Goal: Use online tool/utility: Utilize a website feature to perform a specific function

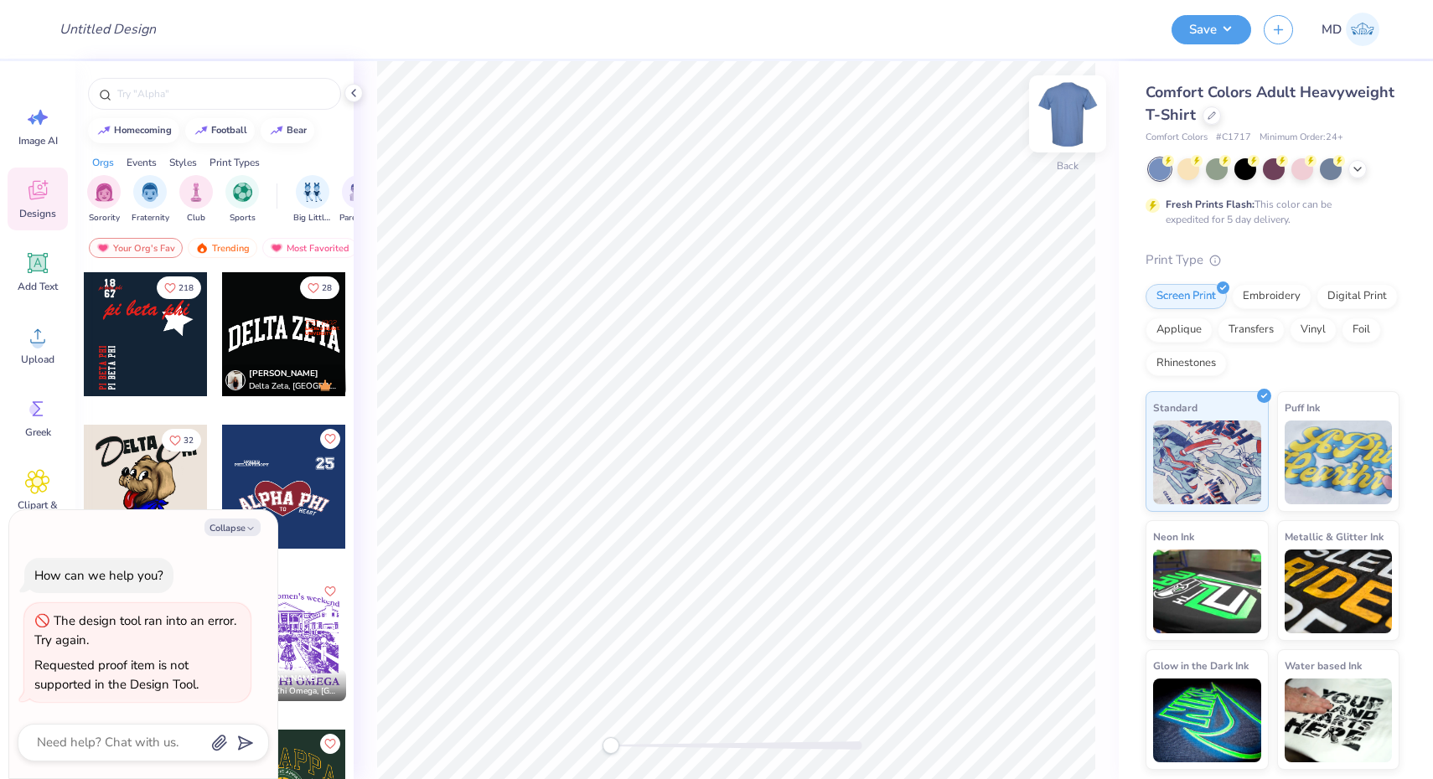
click at [1068, 132] on img at bounding box center [1067, 113] width 67 height 67
click at [357, 91] on icon at bounding box center [353, 92] width 13 height 13
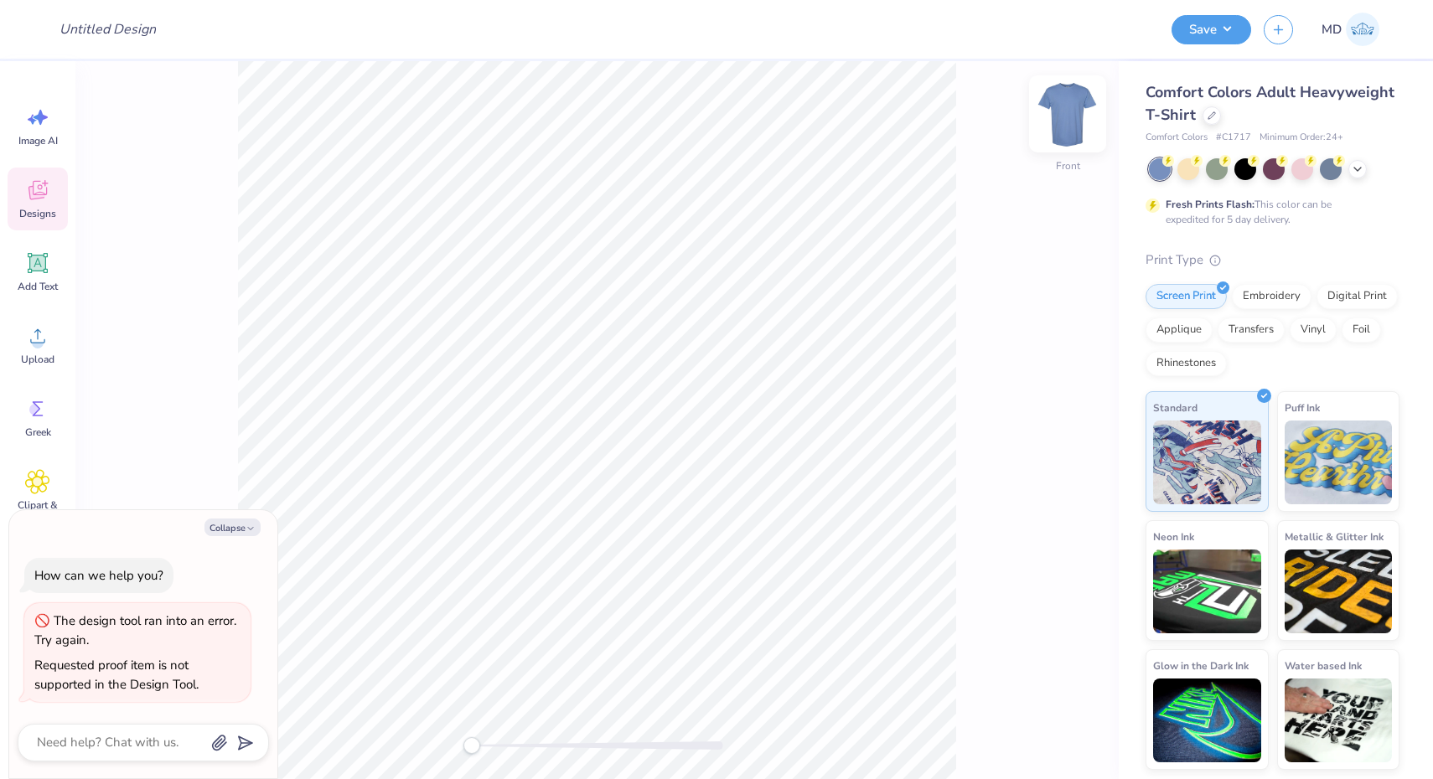
click at [1063, 118] on img at bounding box center [1067, 113] width 67 height 67
click at [1063, 118] on img at bounding box center [1068, 114] width 34 height 34
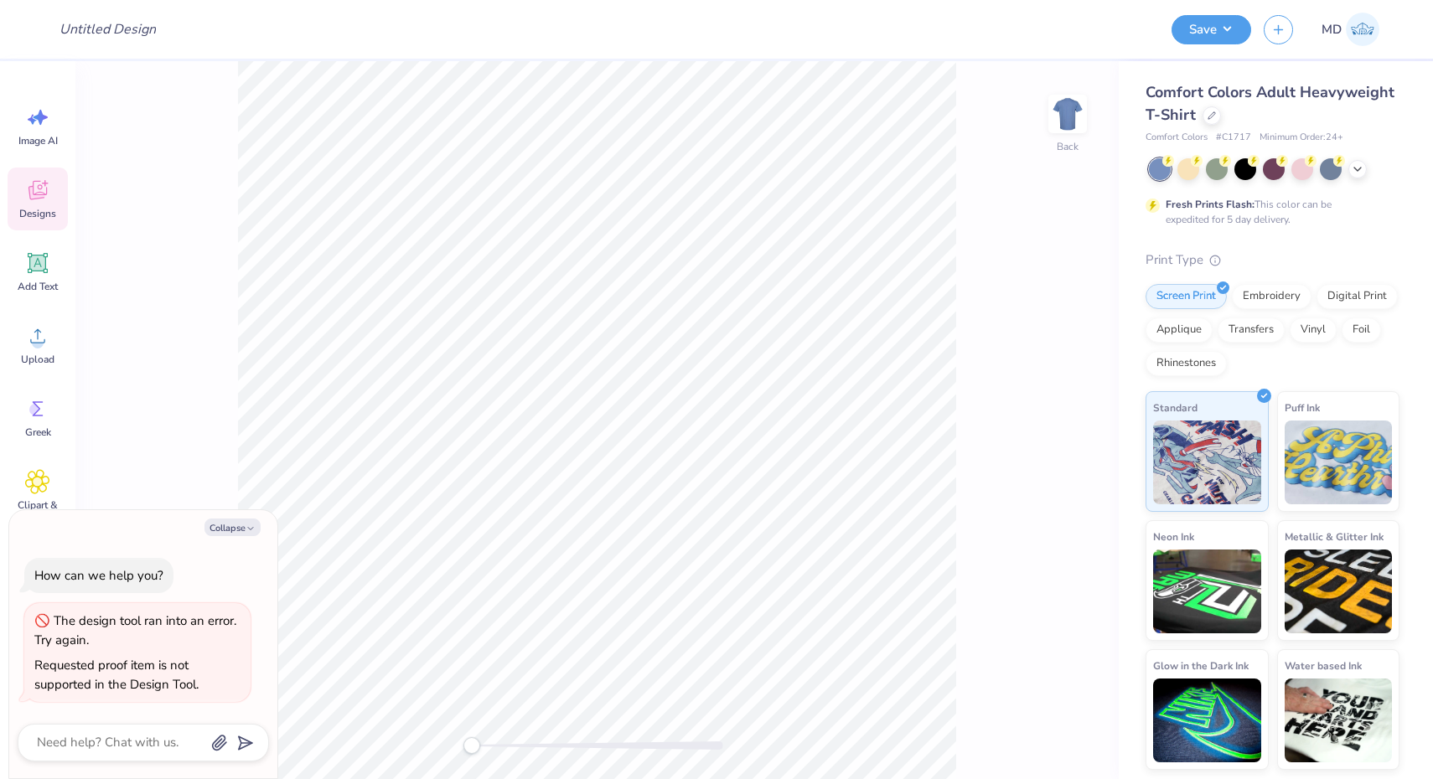
click at [1063, 118] on img at bounding box center [1068, 114] width 34 height 34
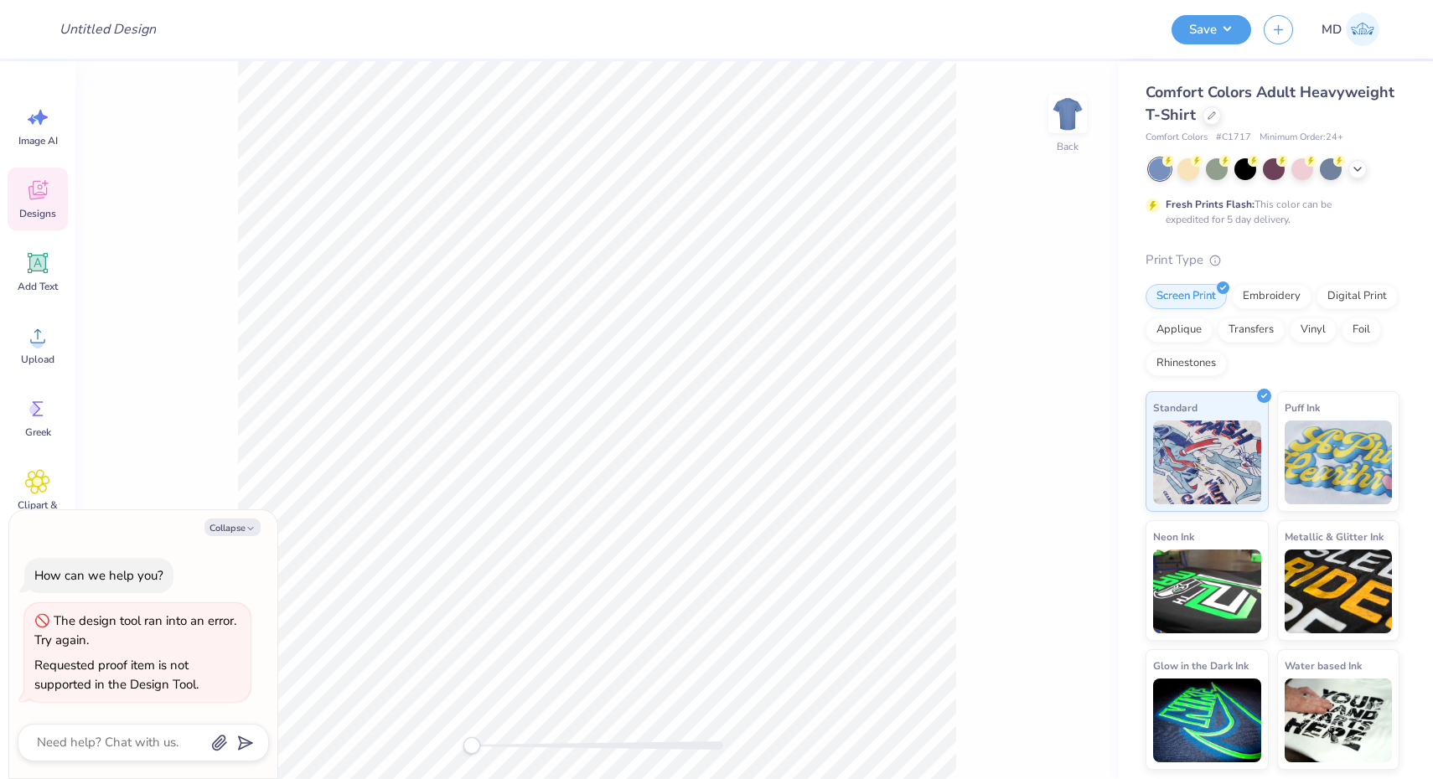
click at [1063, 118] on img at bounding box center [1068, 114] width 34 height 34
click at [225, 523] on button "Collapse" at bounding box center [233, 528] width 56 height 18
type textarea "x"
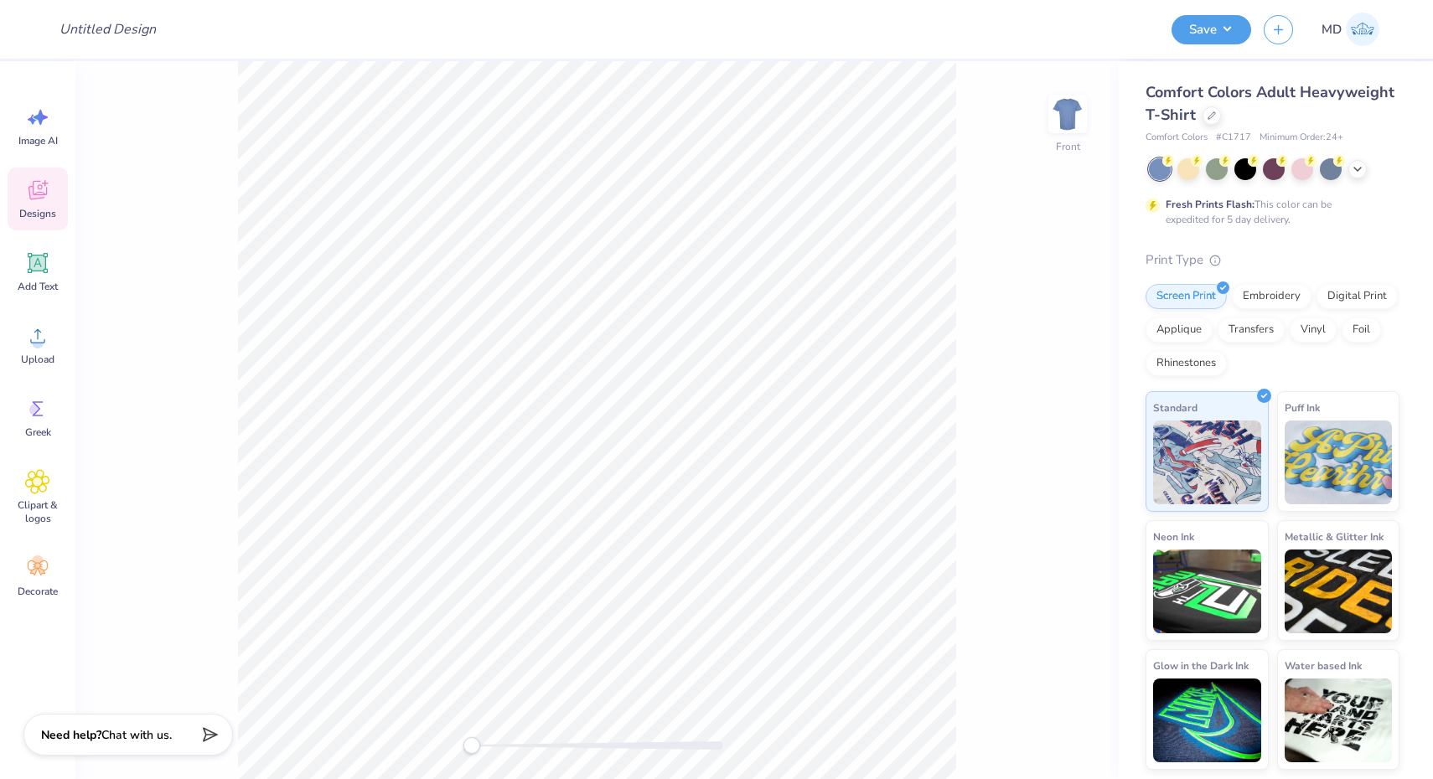
click at [372, 765] on div "Front" at bounding box center [596, 420] width 1043 height 718
click at [23, 267] on div "Add Text" at bounding box center [38, 272] width 60 height 63
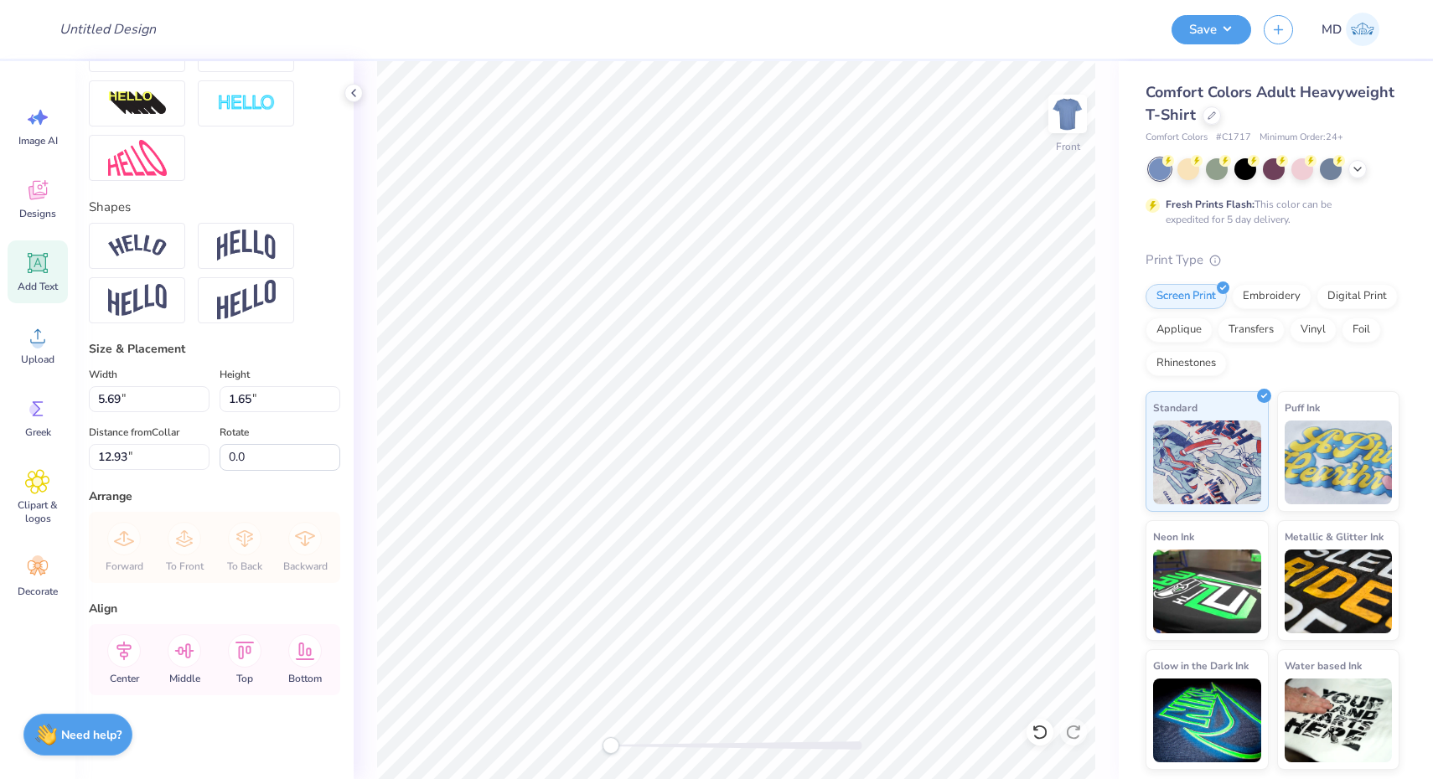
scroll to position [633, 0]
click at [350, 89] on icon at bounding box center [353, 92] width 13 height 13
click at [300, 406] on input "1.65" at bounding box center [280, 399] width 121 height 26
drag, startPoint x: 142, startPoint y: 458, endPoint x: 54, endPoint y: 450, distance: 88.4
click at [54, 450] on div "Design Title Save MD Image AI Designs Add Text Upload Greek Clipart & logos Dec…" at bounding box center [716, 389] width 1433 height 779
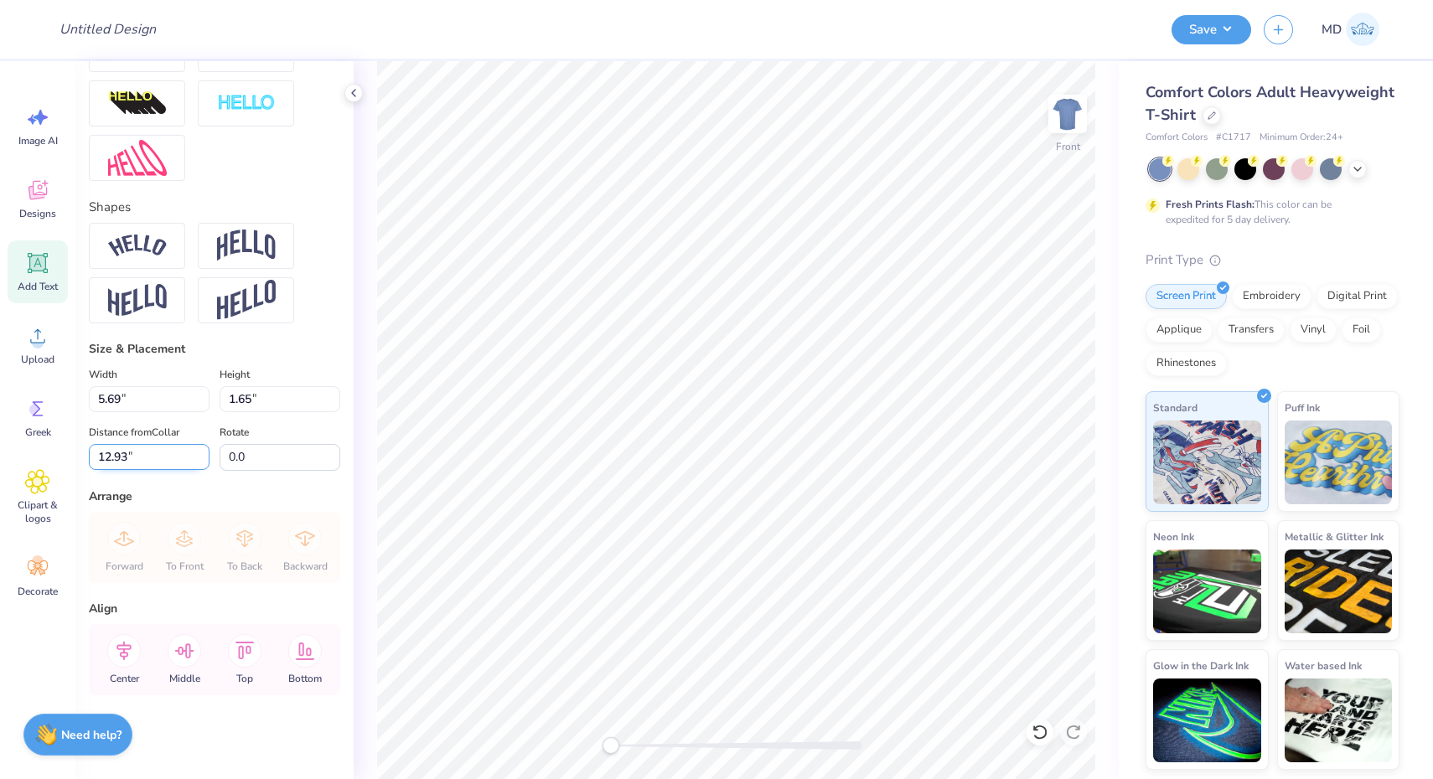
click at [169, 457] on input "12.93" at bounding box center [149, 457] width 121 height 26
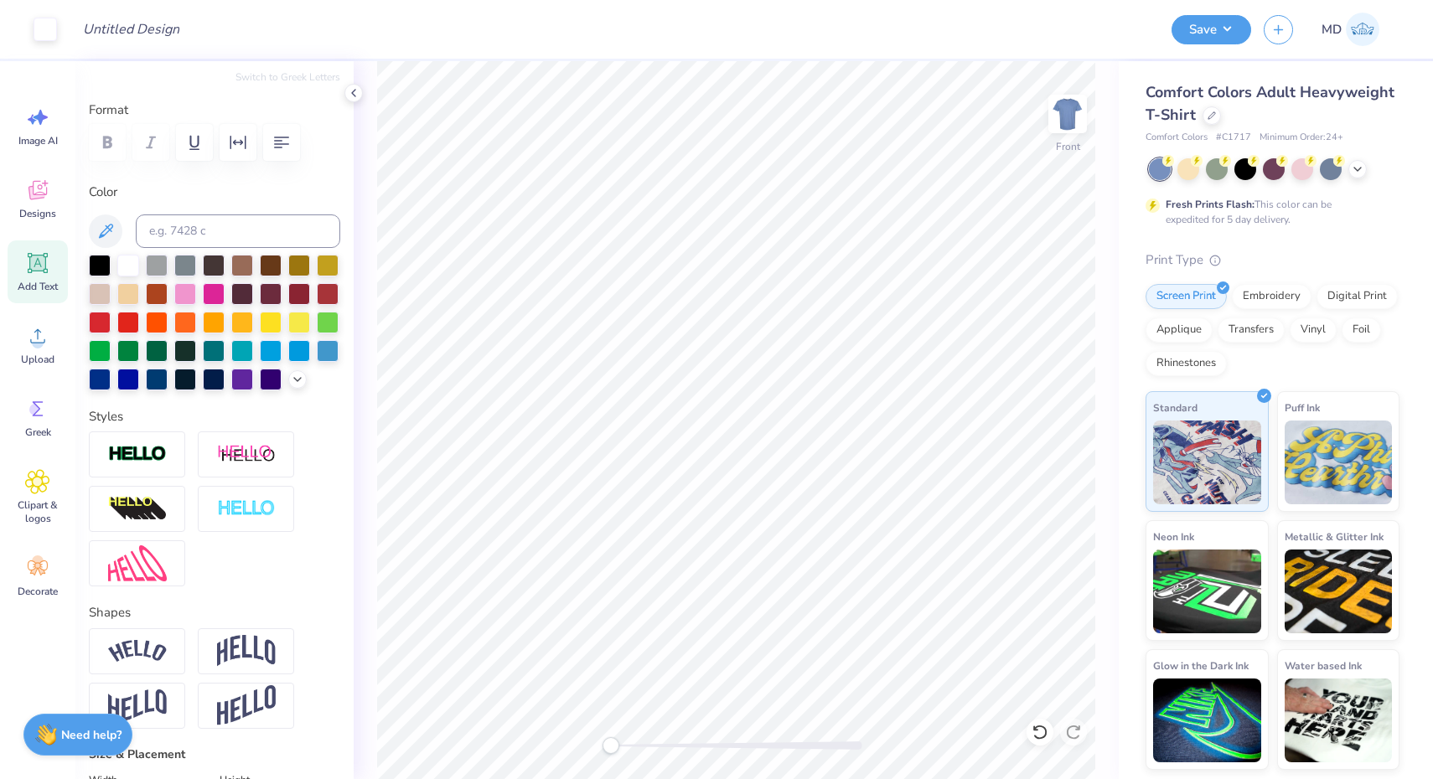
scroll to position [0, 0]
